Goal: Contribute content

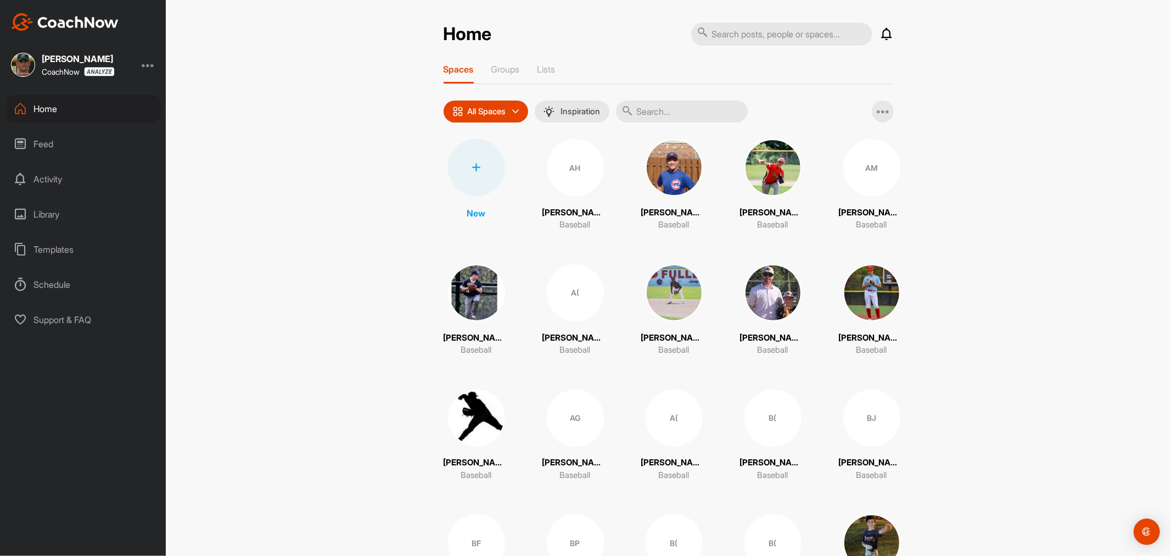
click at [50, 217] on div "Library" at bounding box center [83, 213] width 155 height 27
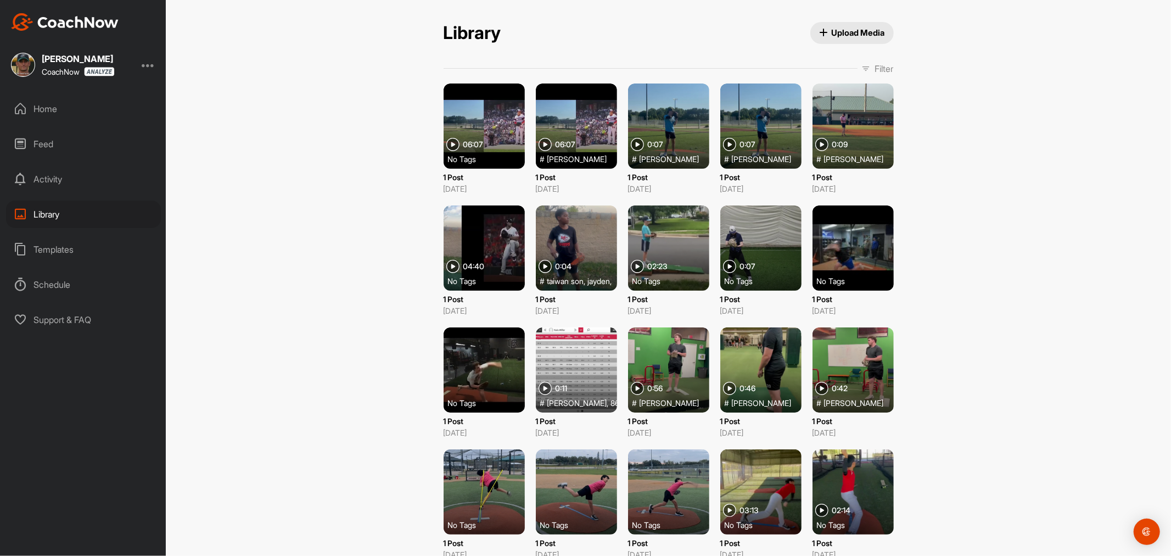
click at [833, 34] on span "Upload Media" at bounding box center [852, 33] width 66 height 12
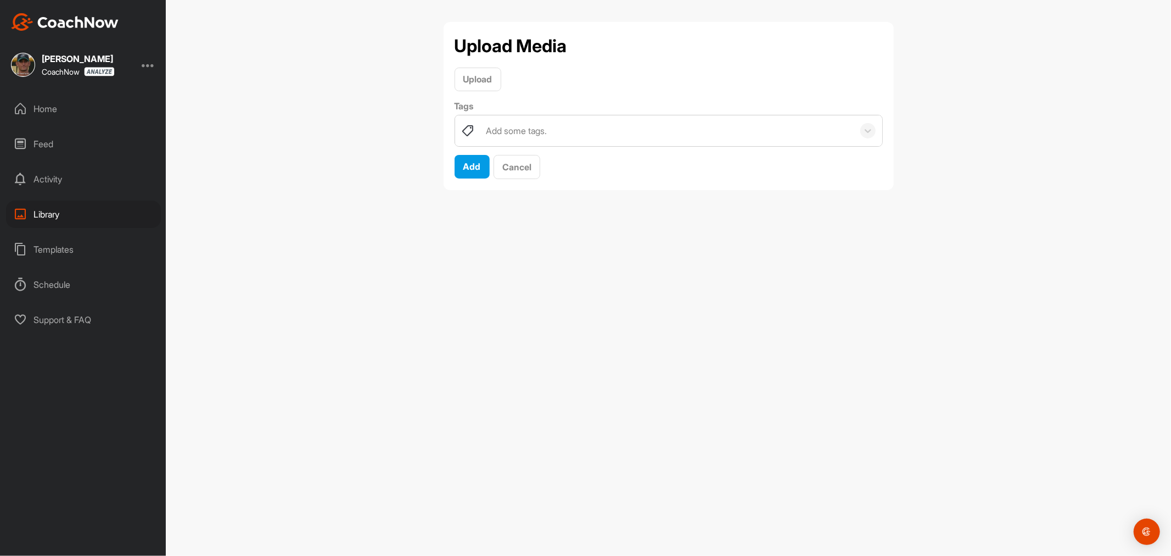
click at [564, 132] on div "Add some tags." at bounding box center [666, 130] width 373 height 31
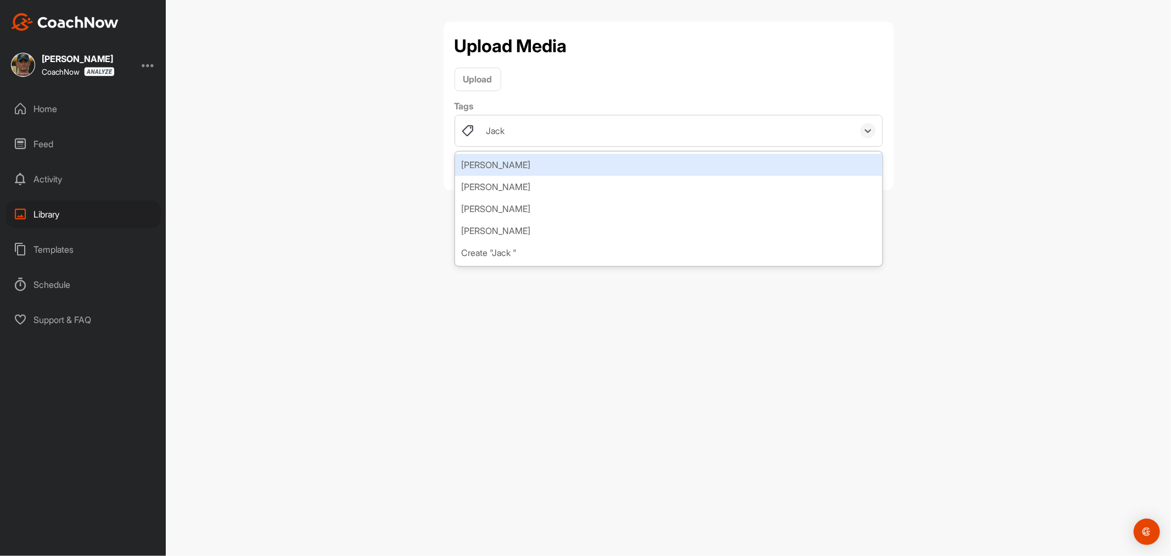
type input "[PERSON_NAME]"
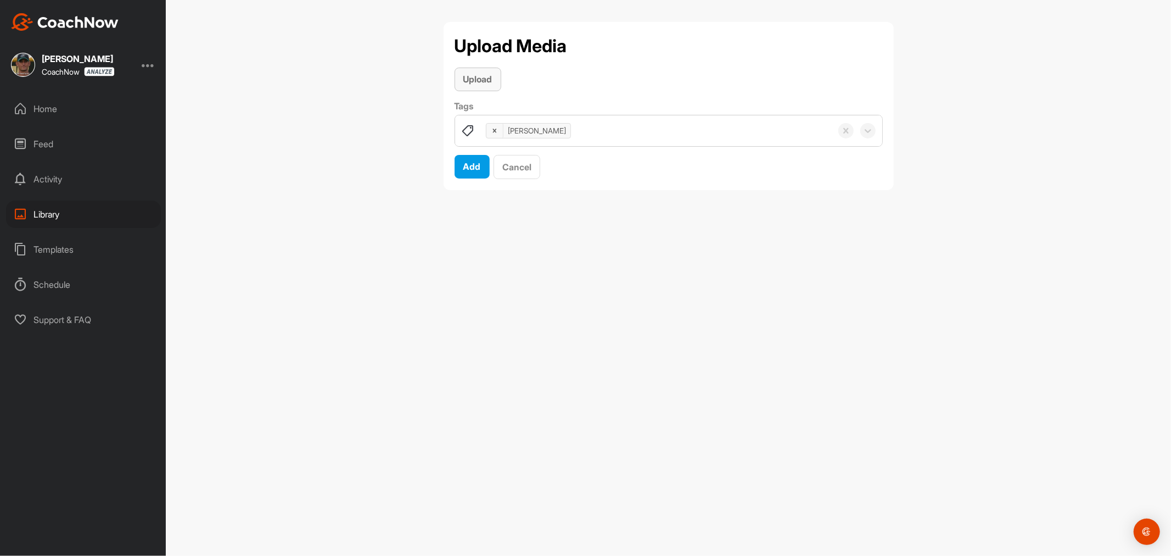
click at [480, 80] on span "Upload" at bounding box center [477, 79] width 29 height 11
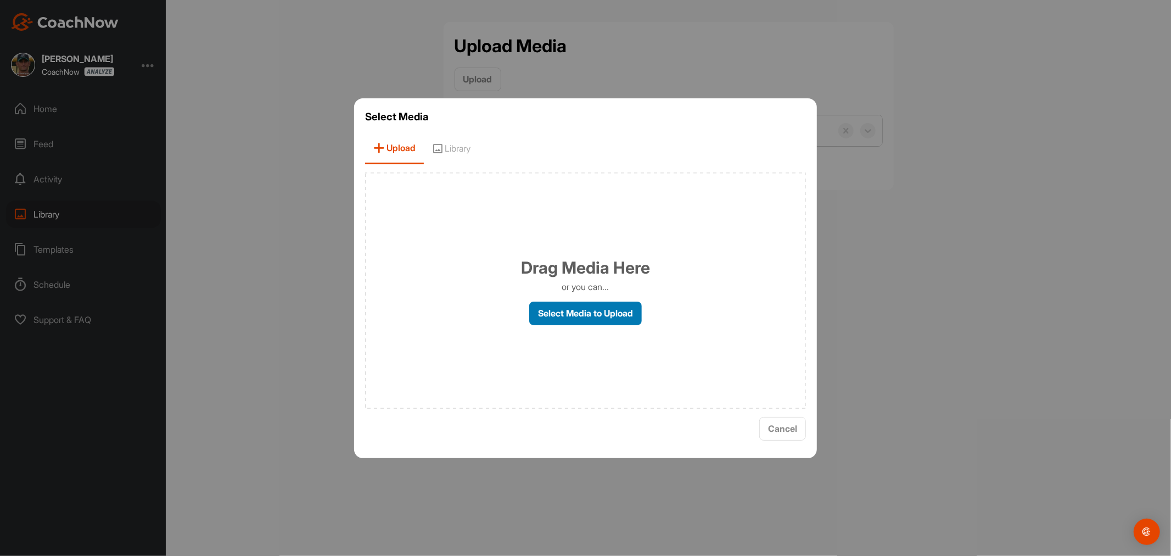
click at [607, 322] on label "Select Media to Upload" at bounding box center [585, 313] width 113 height 24
click at [0, 0] on input "Select Media to Upload" at bounding box center [0, 0] width 0 height 0
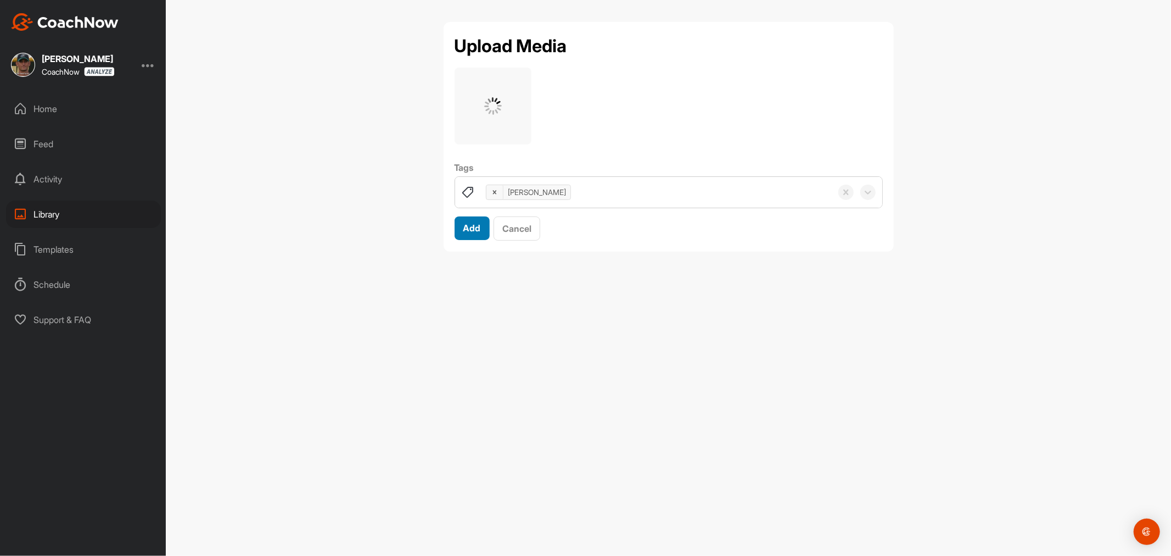
click at [474, 227] on span "Add" at bounding box center [472, 227] width 18 height 11
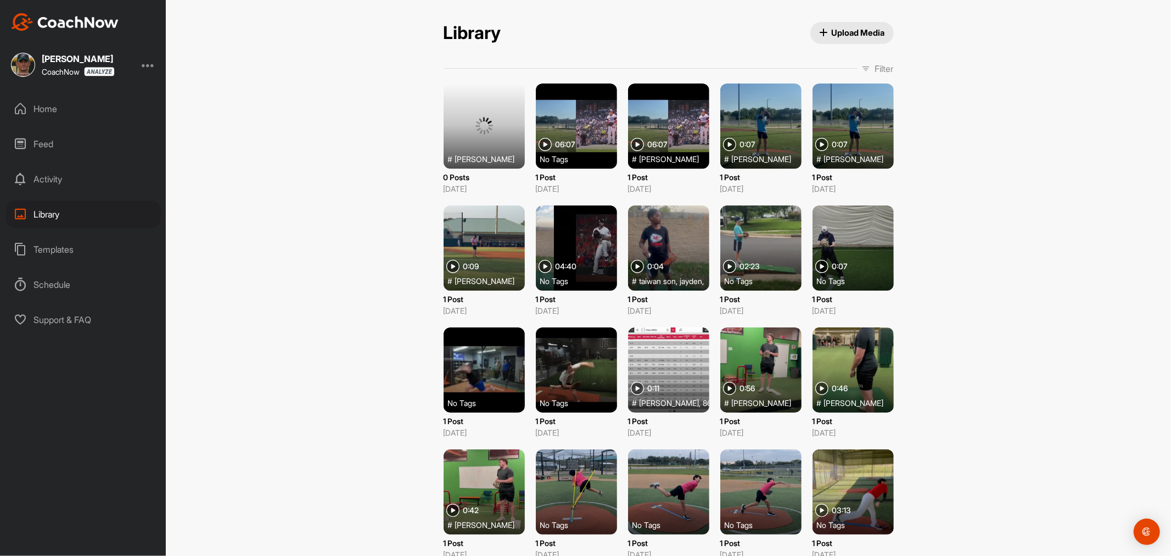
click at [835, 33] on span "Upload Media" at bounding box center [852, 33] width 66 height 12
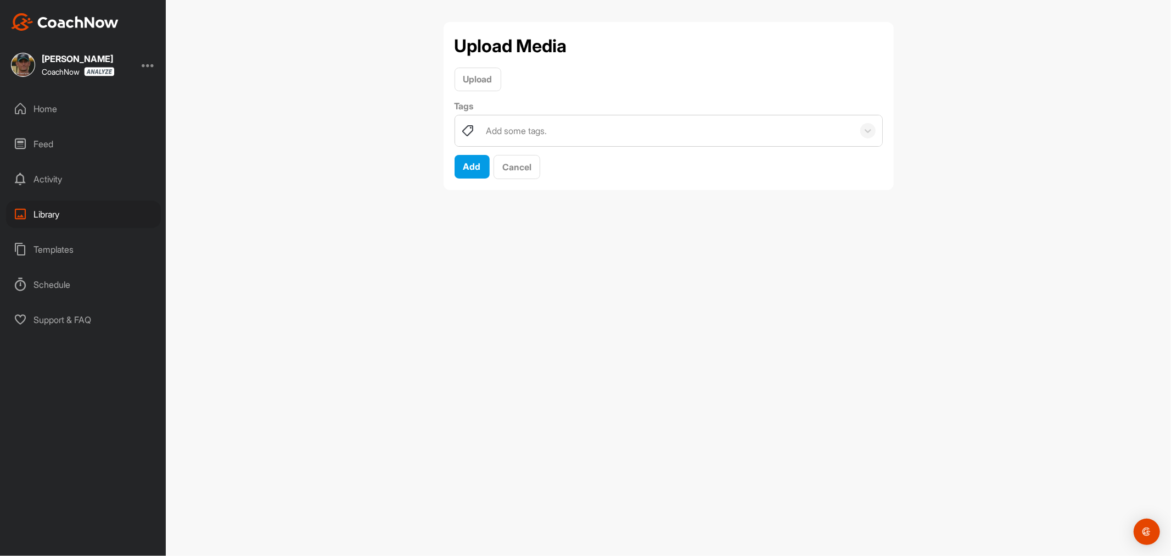
click at [498, 121] on div "Add some tags." at bounding box center [666, 130] width 373 height 31
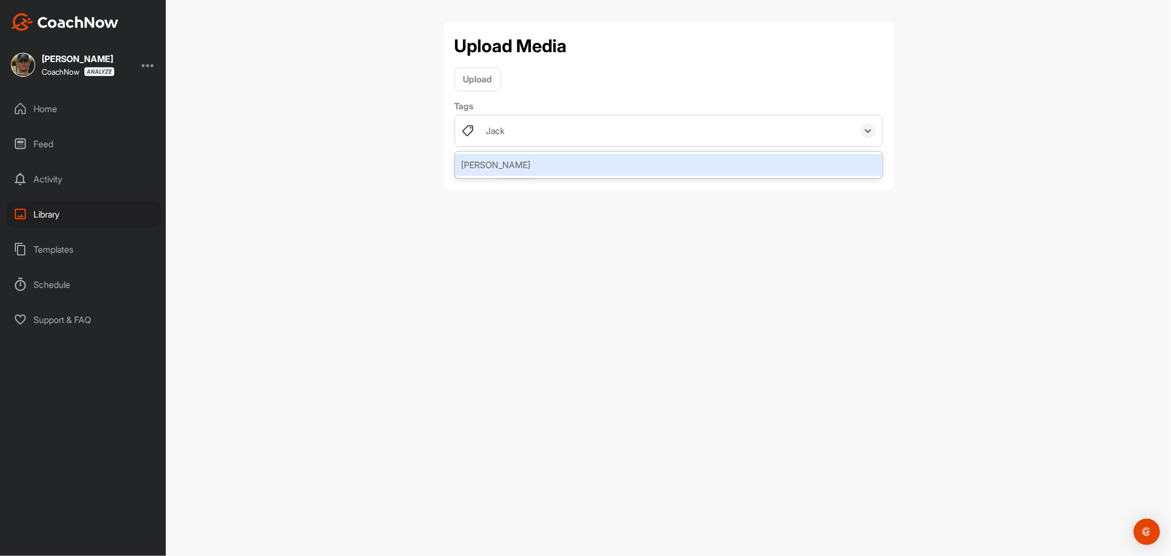
type input "[PERSON_NAME]"
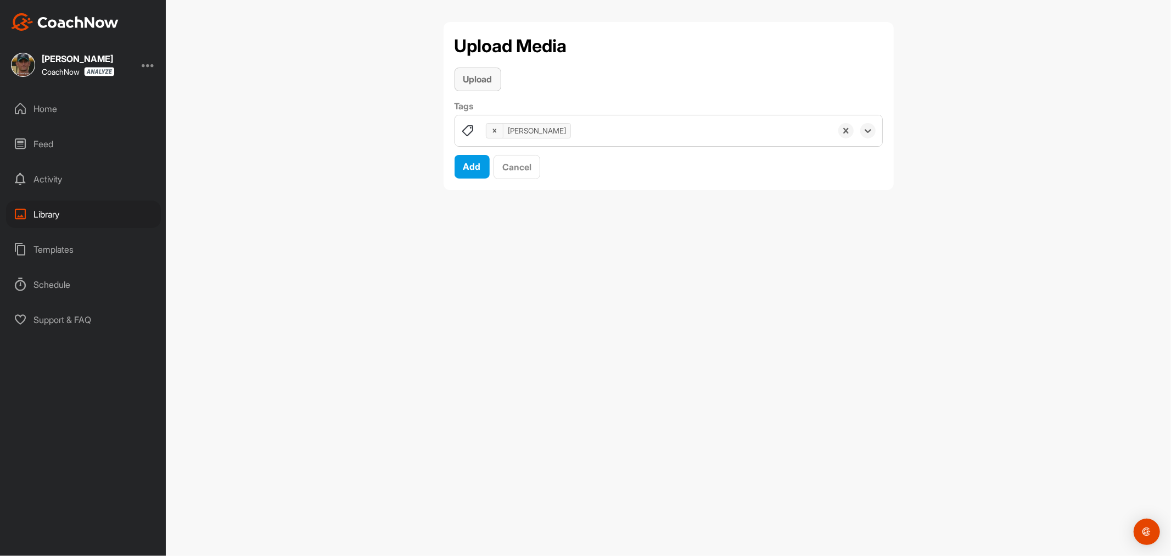
click at [480, 85] on div "Upload" at bounding box center [477, 78] width 29 height 13
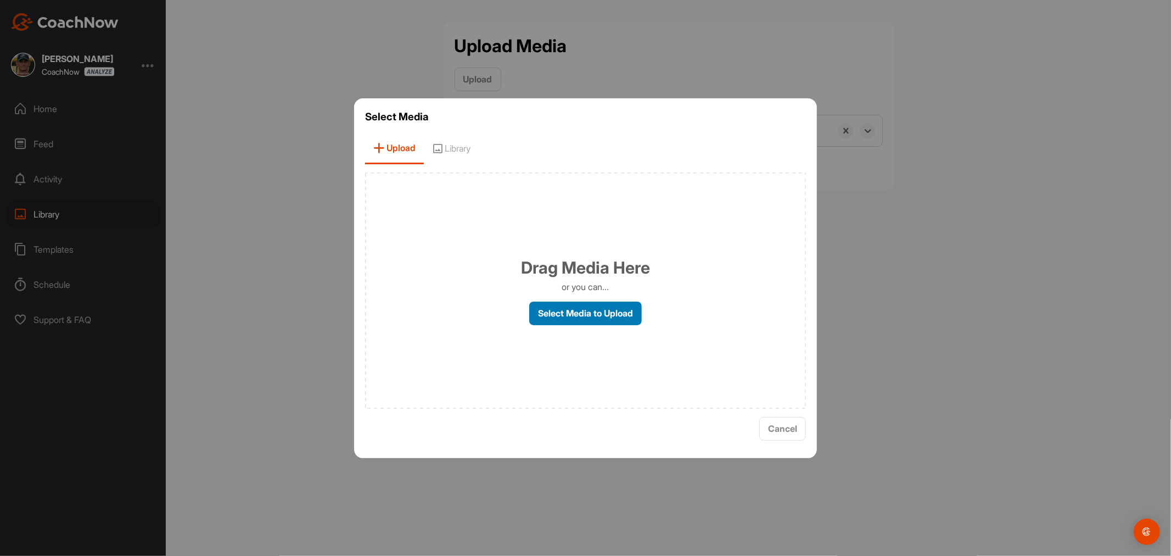
click at [596, 312] on label "Select Media to Upload" at bounding box center [585, 313] width 113 height 24
click at [0, 0] on input "Select Media to Upload" at bounding box center [0, 0] width 0 height 0
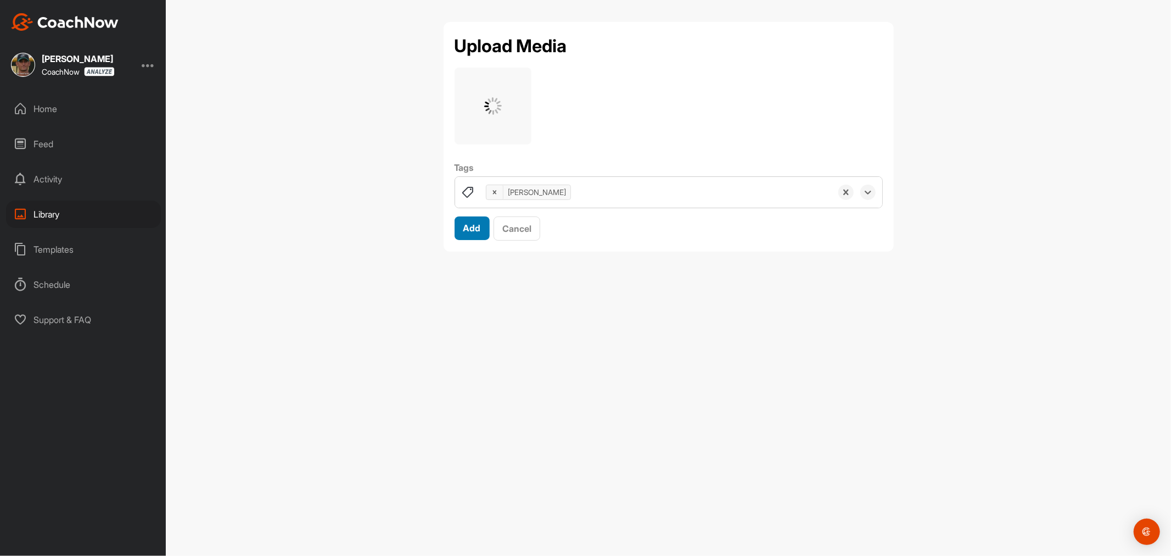
click at [470, 229] on span "Add" at bounding box center [472, 227] width 18 height 11
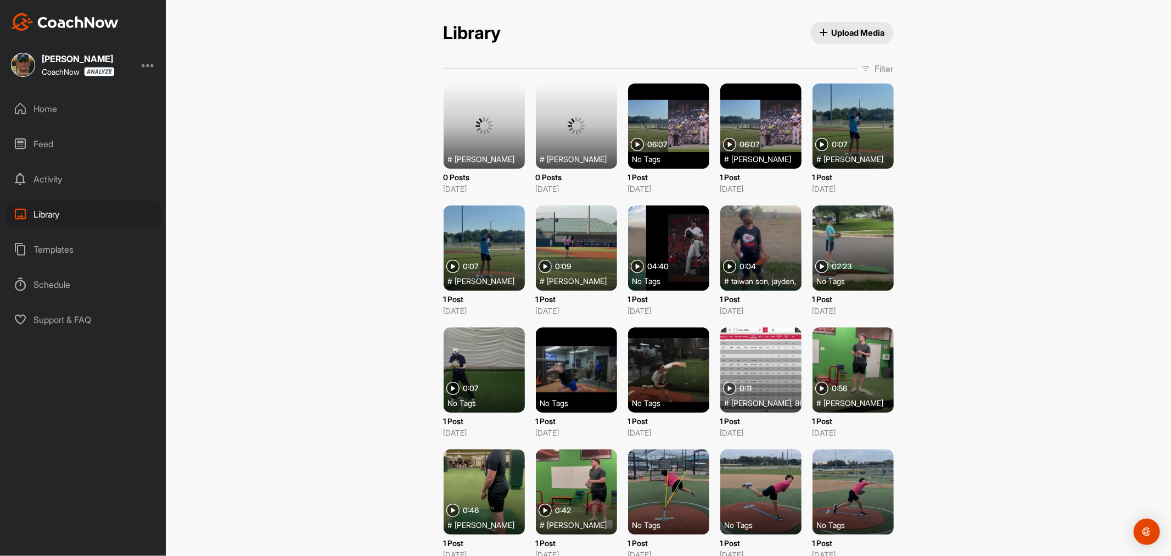
click at [849, 29] on span "Upload Media" at bounding box center [852, 33] width 66 height 12
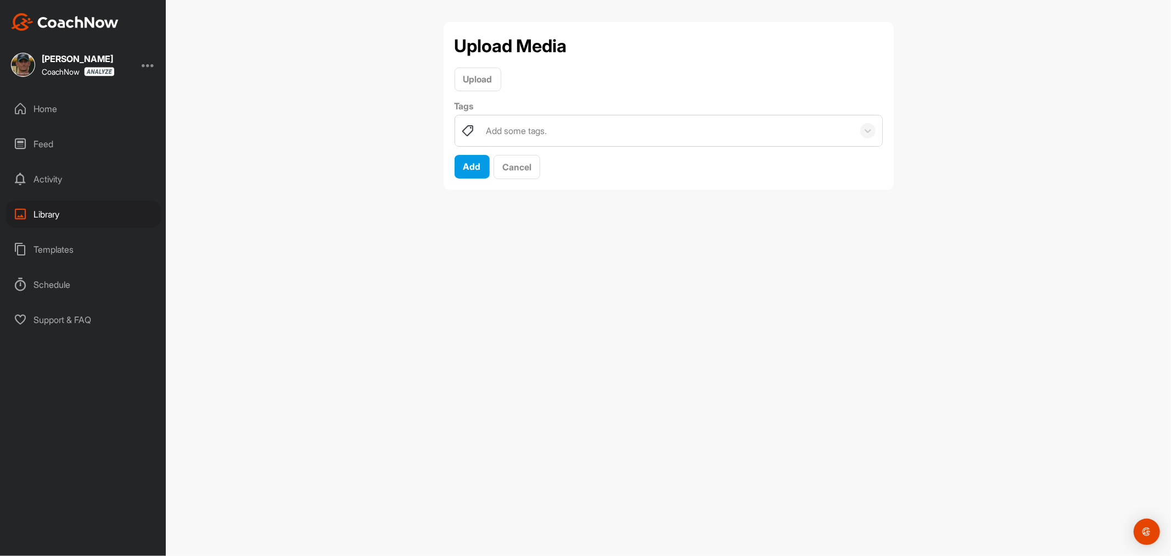
click at [496, 127] on div "Add some tags." at bounding box center [516, 130] width 61 height 13
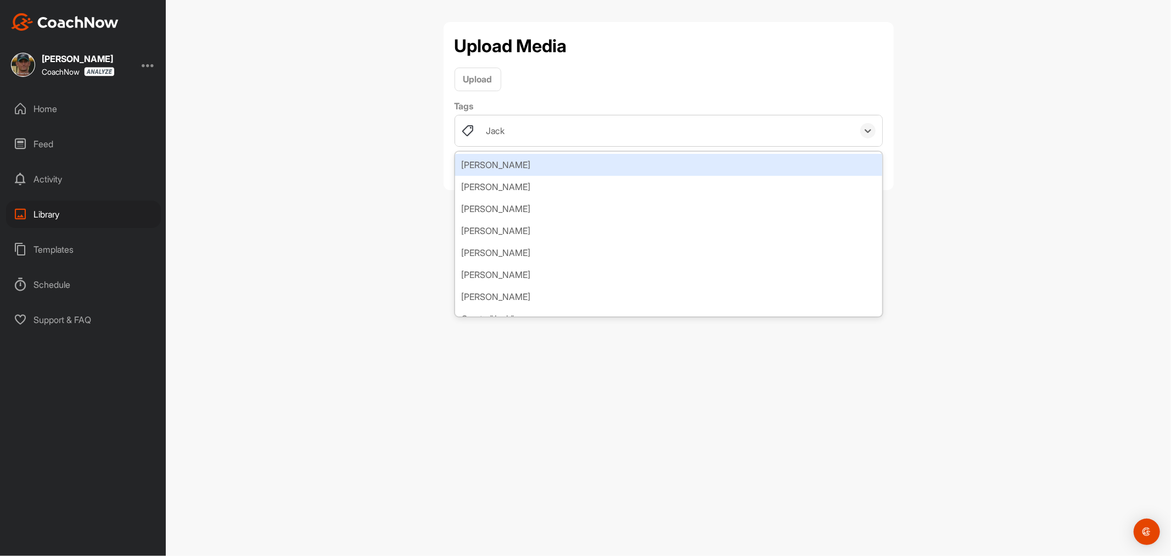
type input "[PERSON_NAME]"
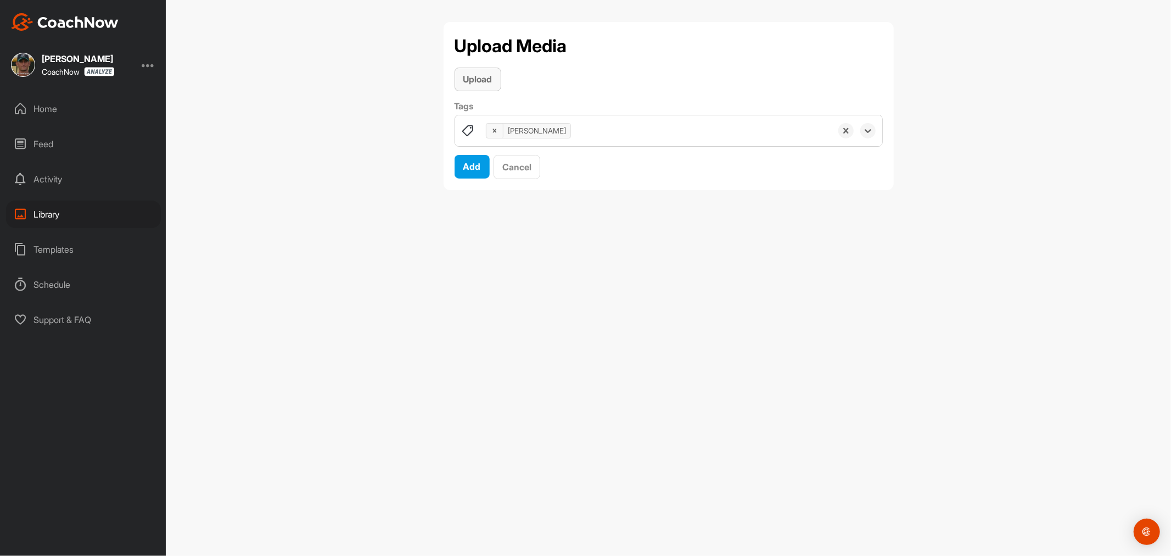
click at [482, 85] on div "Upload" at bounding box center [477, 78] width 29 height 13
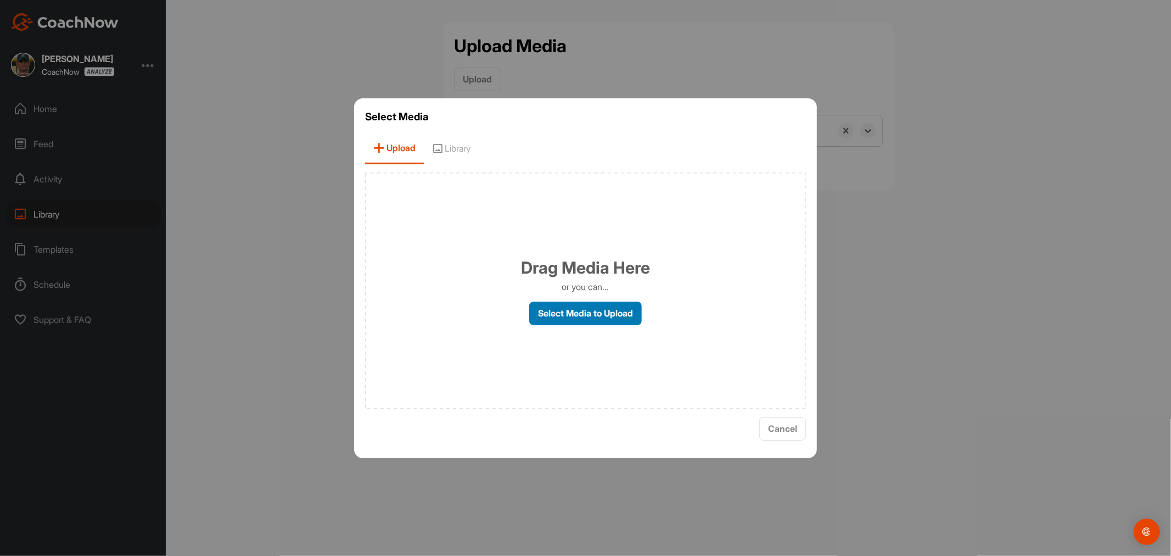
click at [567, 313] on label "Select Media to Upload" at bounding box center [585, 313] width 113 height 24
click at [0, 0] on input "Select Media to Upload" at bounding box center [0, 0] width 0 height 0
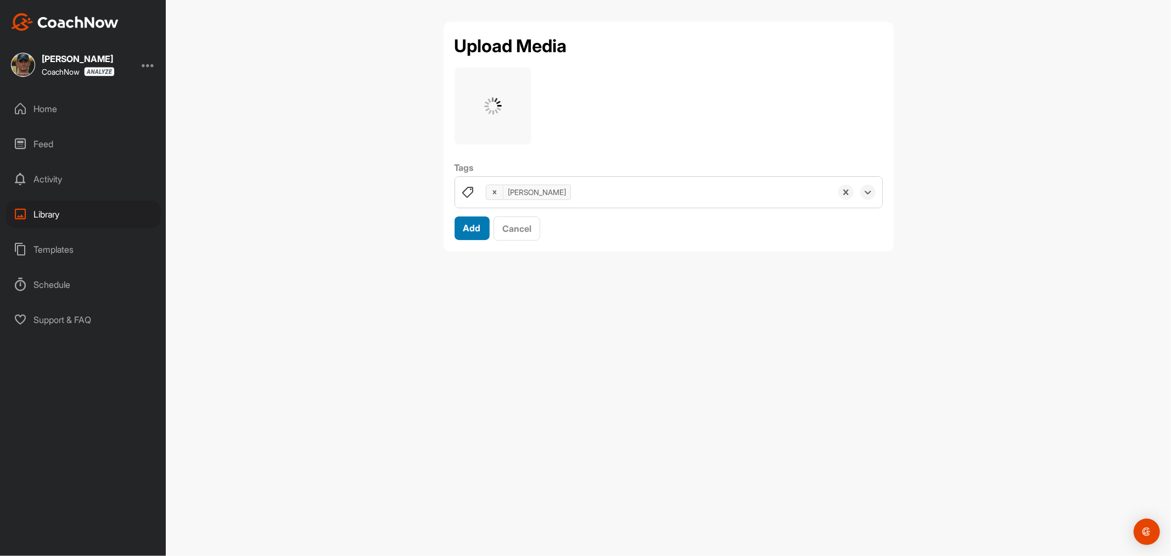
click at [470, 228] on span "Add" at bounding box center [472, 227] width 18 height 11
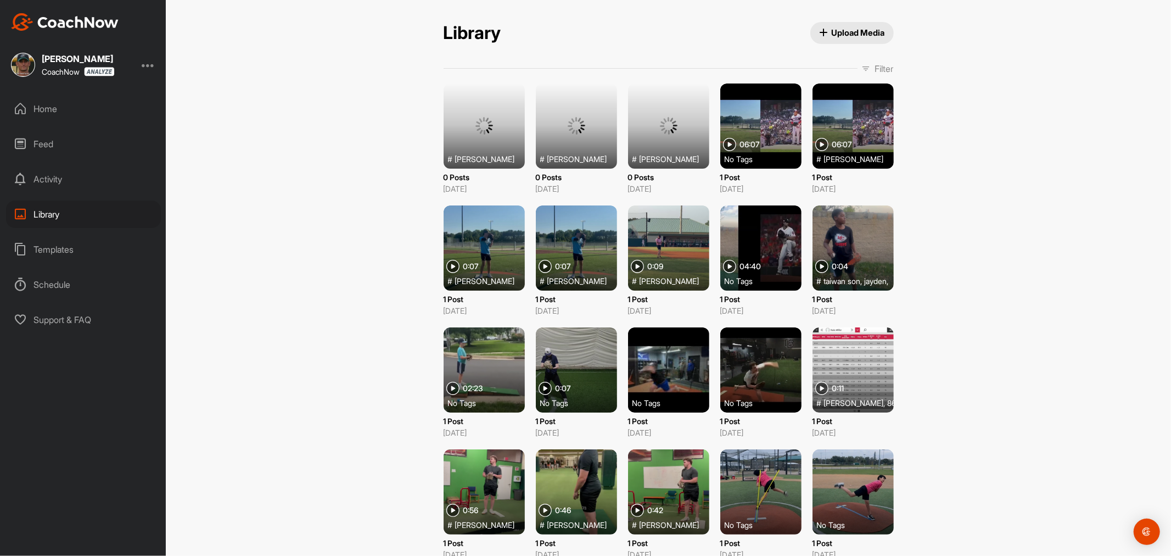
click at [837, 35] on span "Upload Media" at bounding box center [852, 33] width 66 height 12
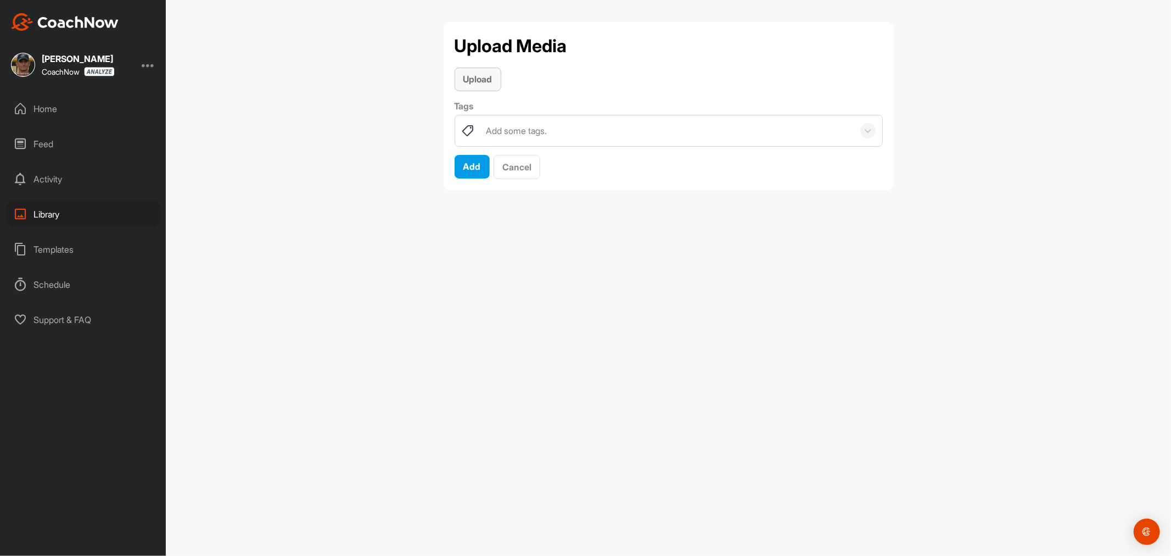
click at [485, 78] on span "Upload" at bounding box center [477, 79] width 29 height 11
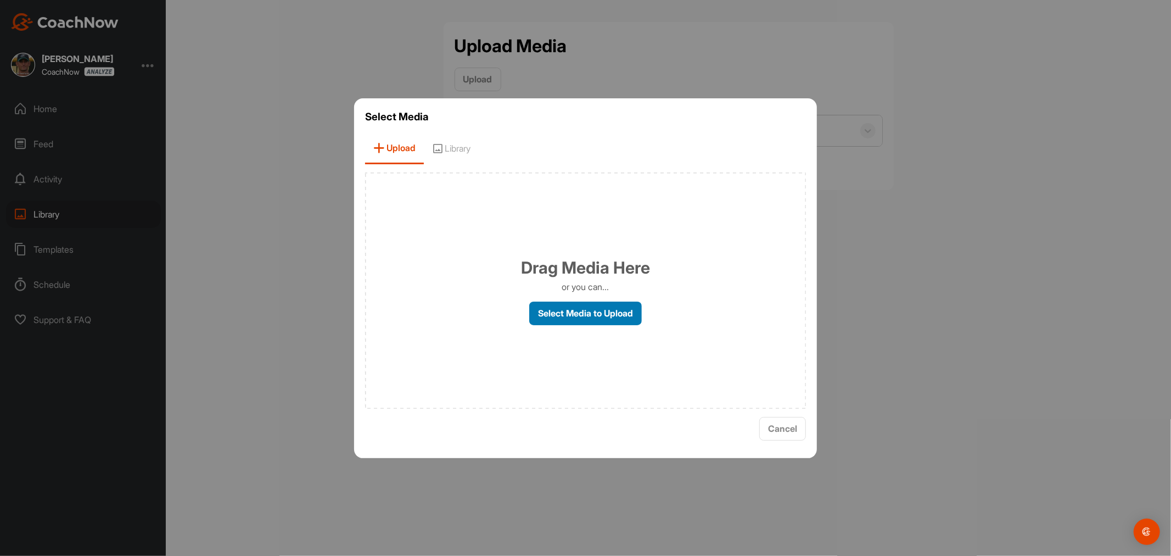
click at [588, 309] on label "Select Media to Upload" at bounding box center [585, 313] width 113 height 24
click at [0, 0] on input "Select Media to Upload" at bounding box center [0, 0] width 0 height 0
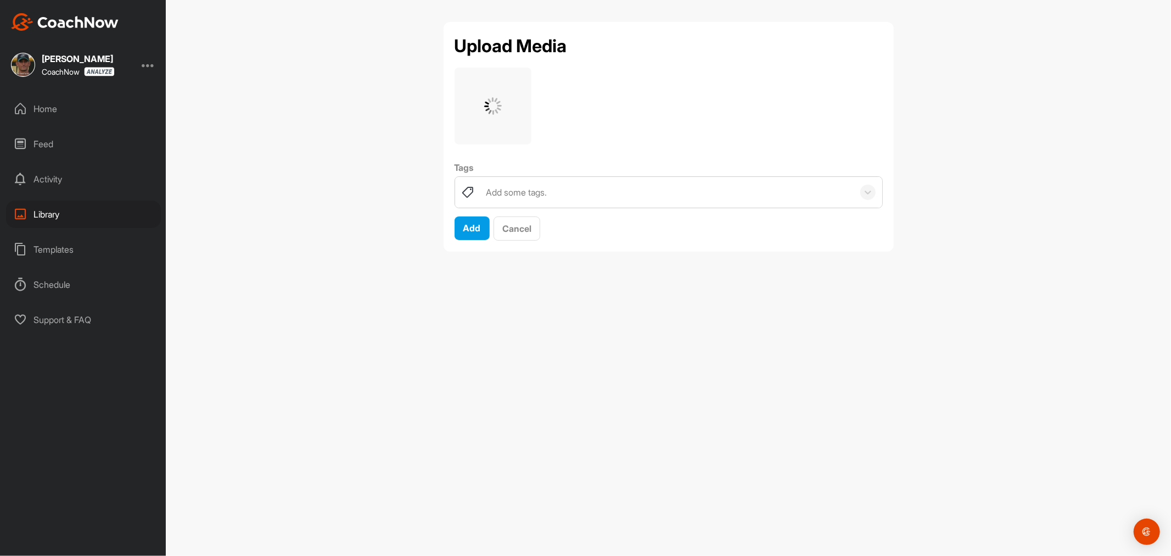
click at [504, 199] on div "Add some tags." at bounding box center [666, 192] width 373 height 31
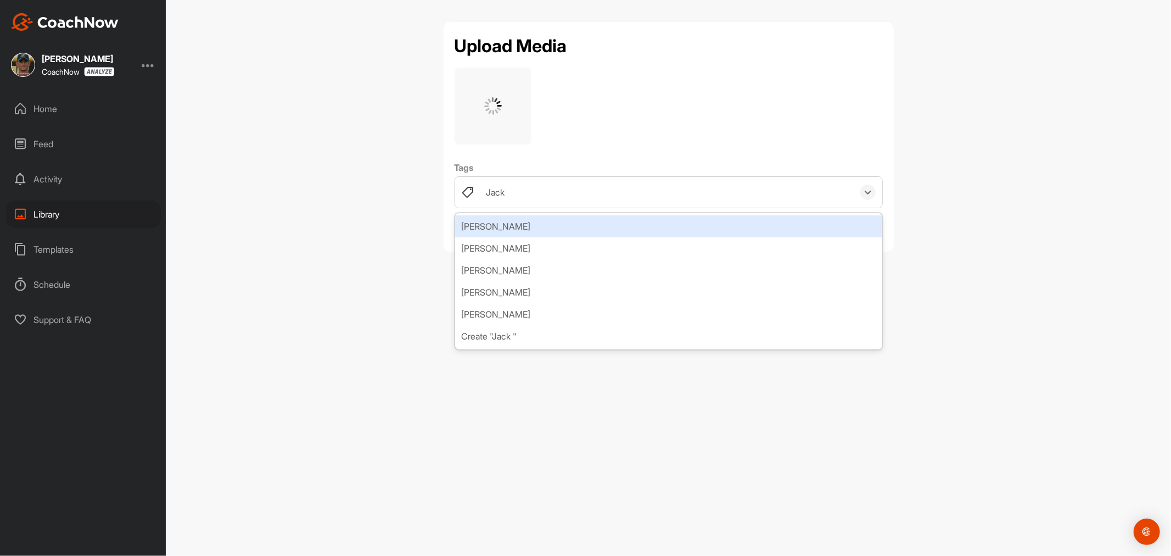
type input "[PERSON_NAME]"
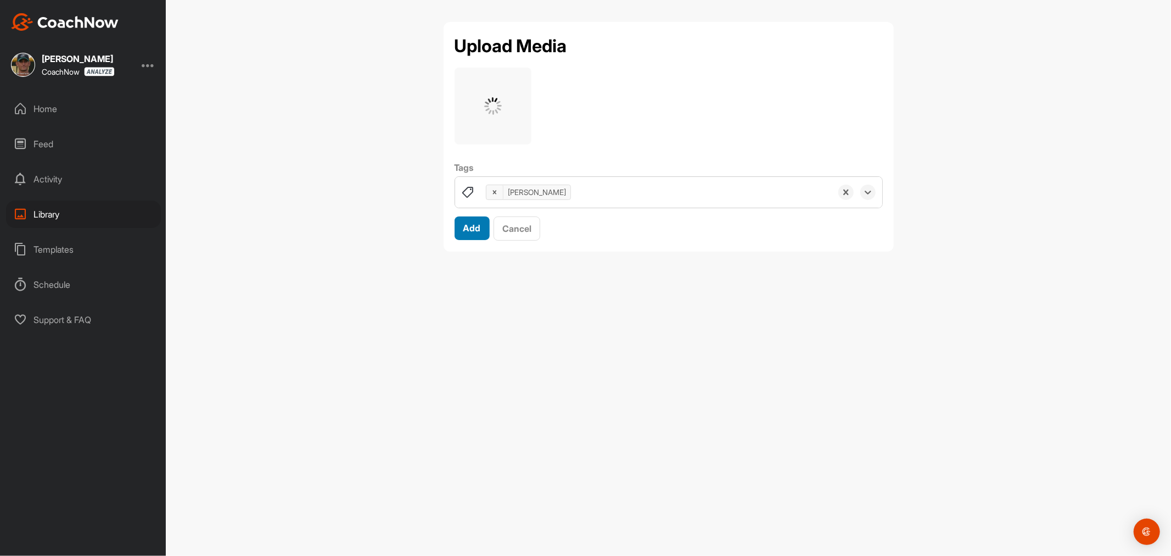
click at [480, 228] on button "Add" at bounding box center [472, 228] width 35 height 24
